Goal: Navigation & Orientation: Find specific page/section

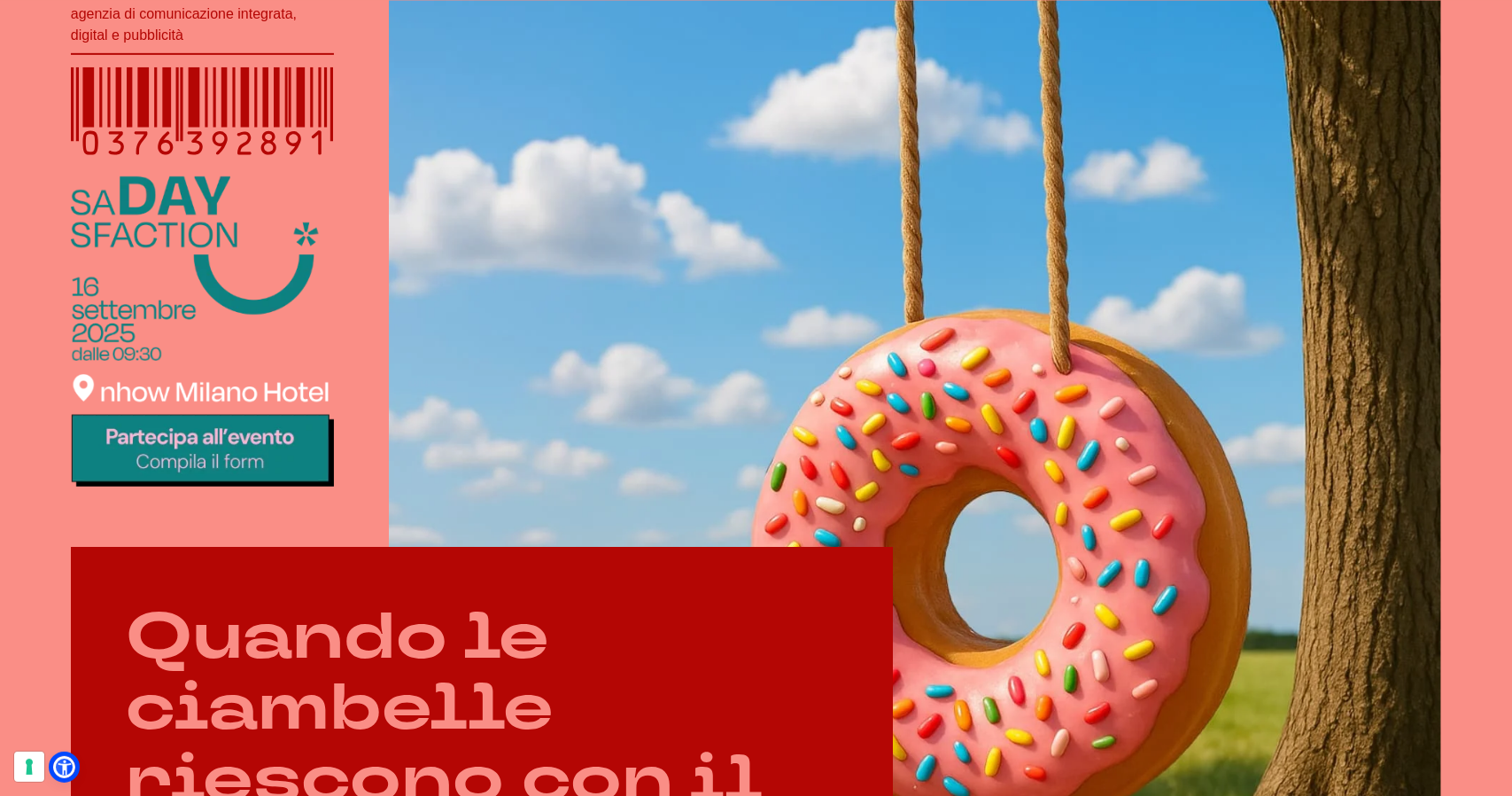
scroll to position [530, 0]
click at [230, 458] on img at bounding box center [202, 330] width 263 height 309
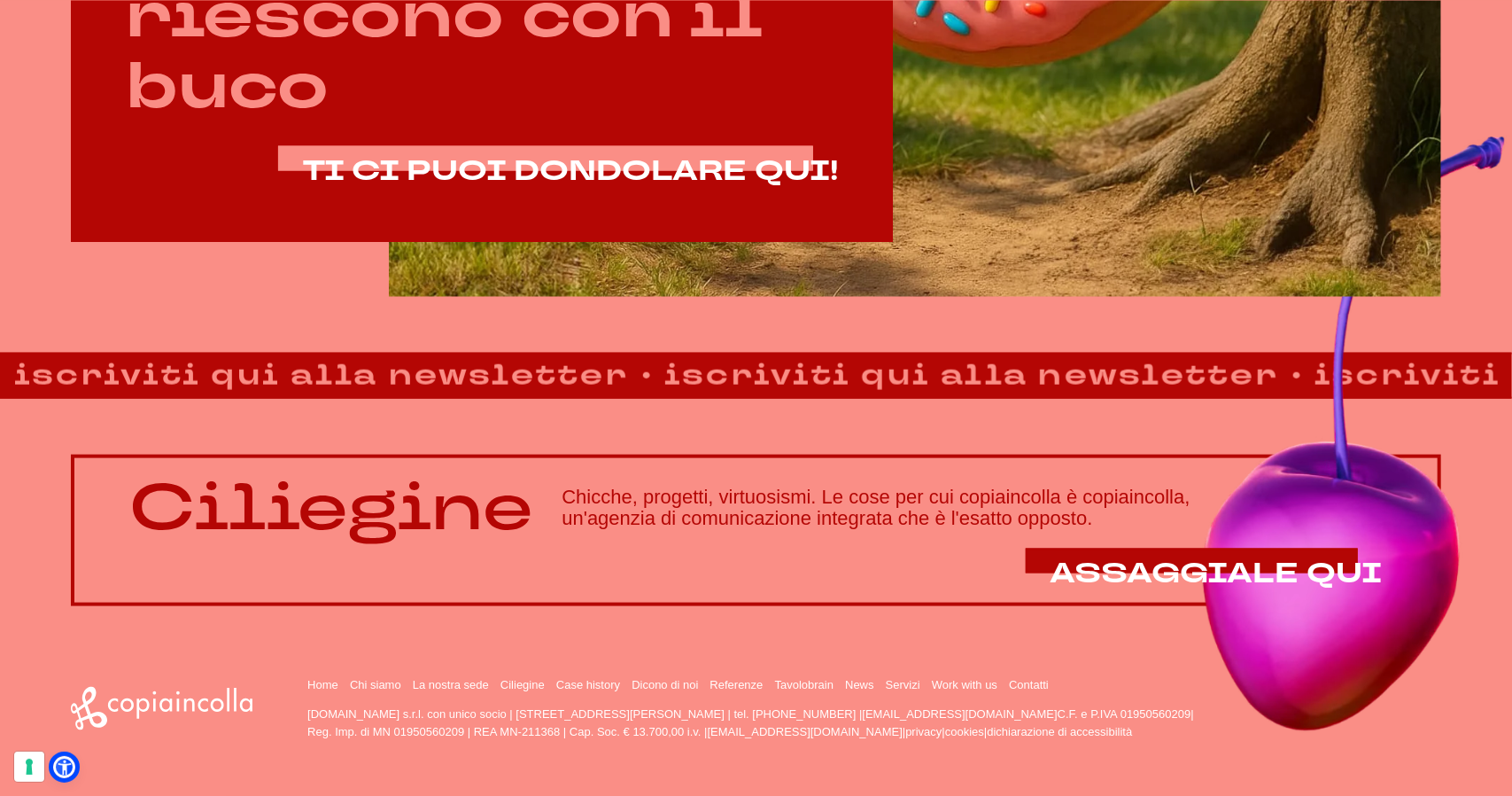
scroll to position [1294, 0]
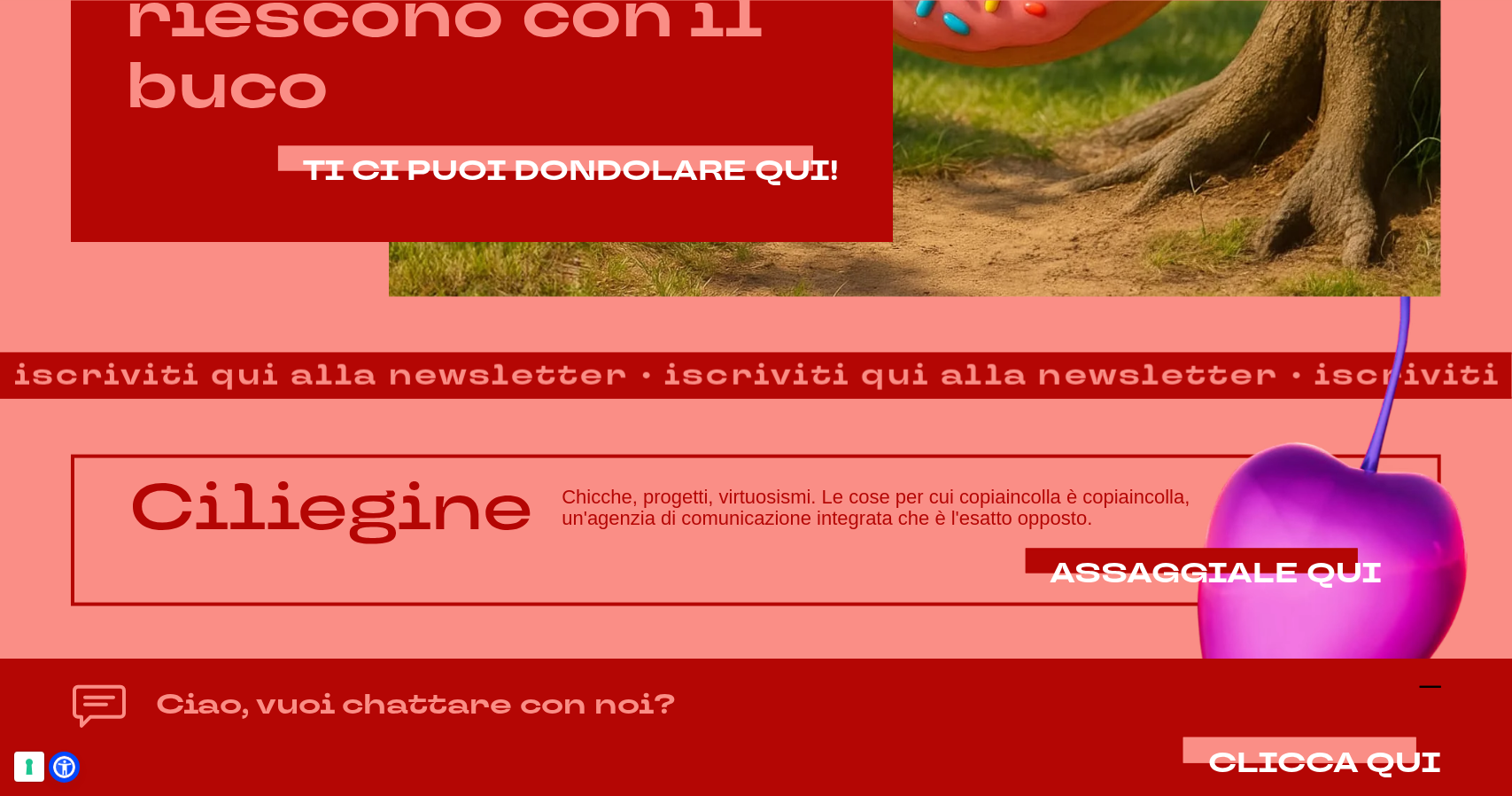
click at [1426, 690] on icon at bounding box center [1430, 687] width 21 height 21
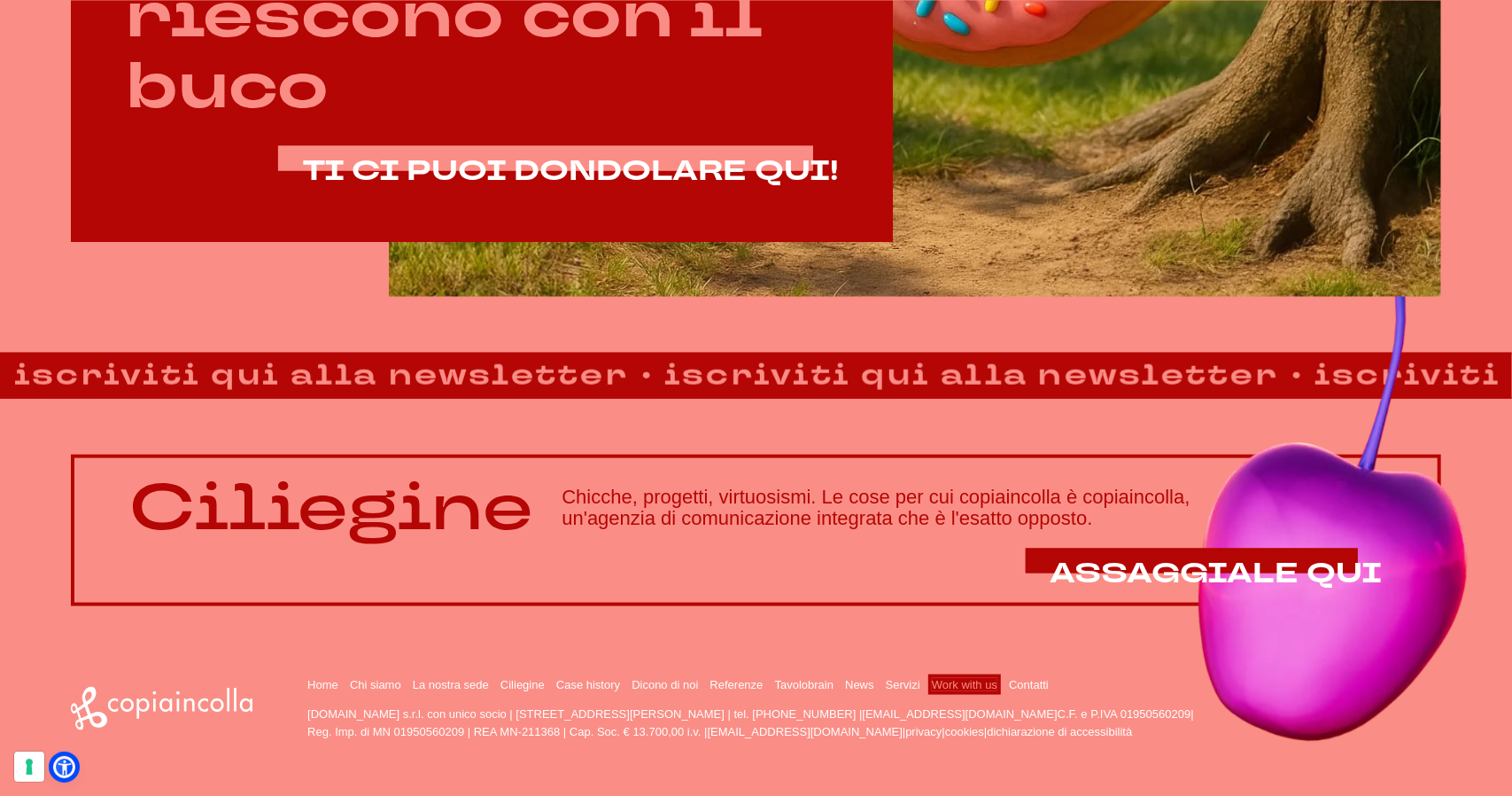
click at [937, 686] on link "Work with us" at bounding box center [965, 685] width 66 height 14
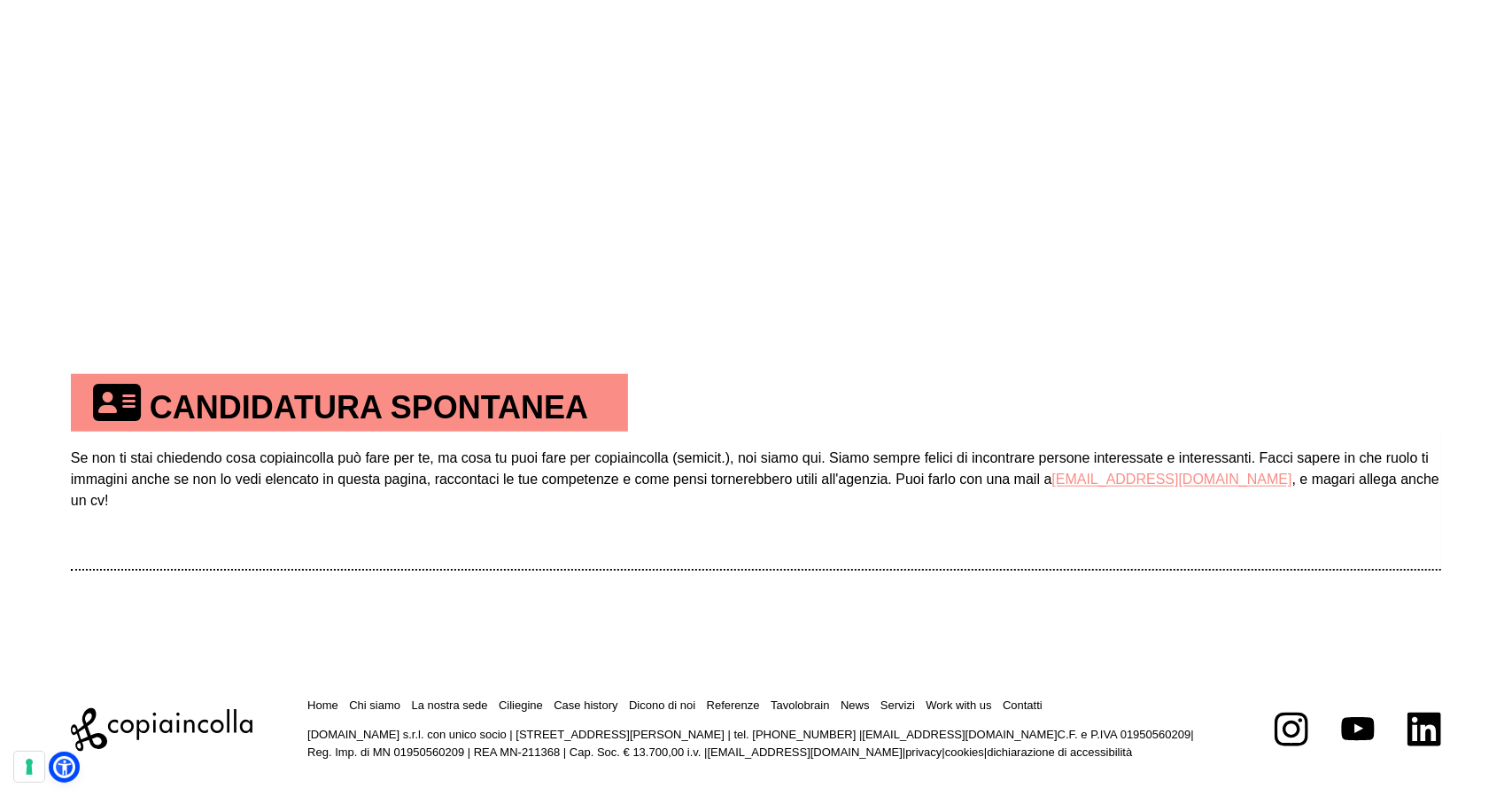
scroll to position [1003, 0]
